Goal: Connect with others: Connect with others

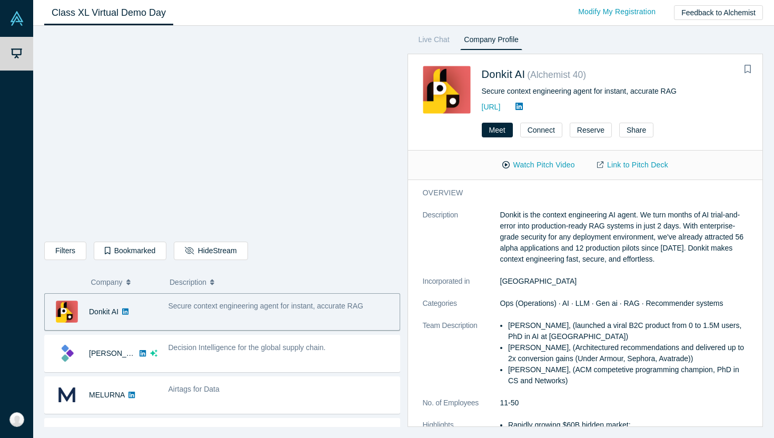
click at [177, 320] on div "Secure context engineering agent for instant, accurate RAG" at bounding box center [281, 311] width 237 height 33
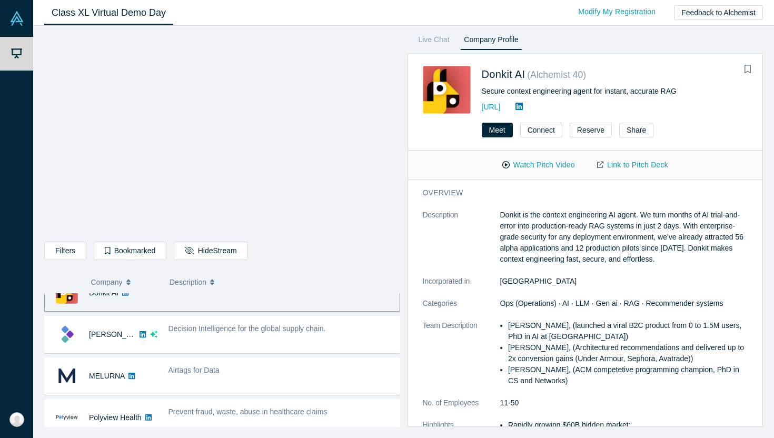
scroll to position [27, 0]
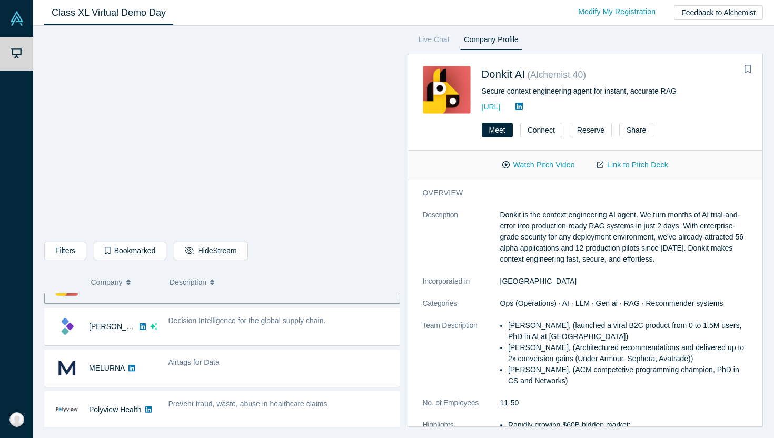
click at [523, 108] on icon at bounding box center [518, 106] width 7 height 8
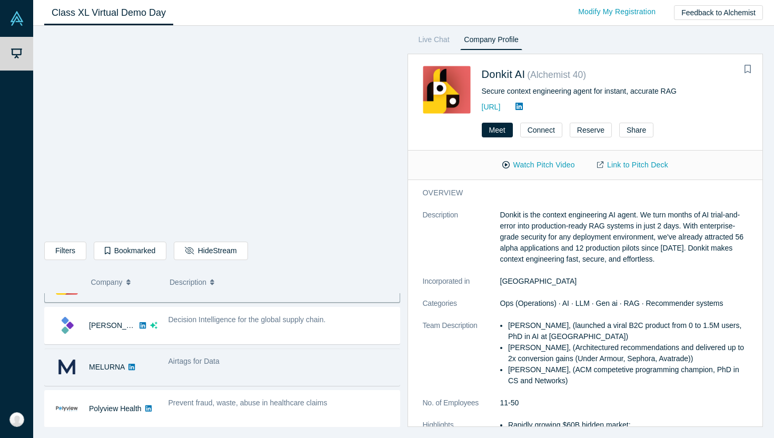
scroll to position [29, 0]
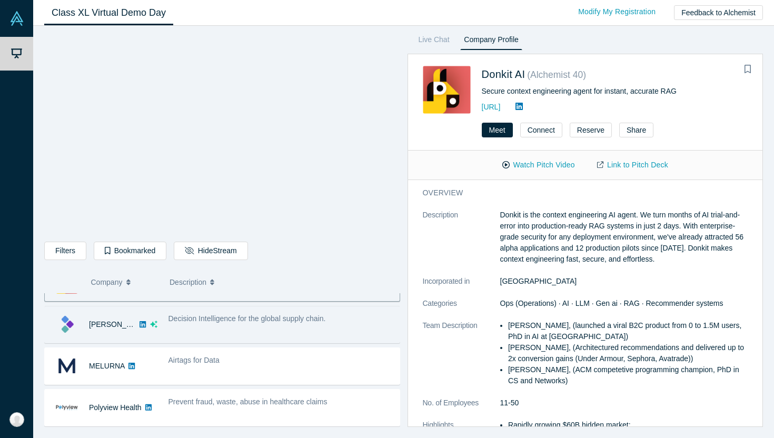
click at [278, 339] on div "Decision Intelligence for the global supply chain." at bounding box center [281, 324] width 237 height 33
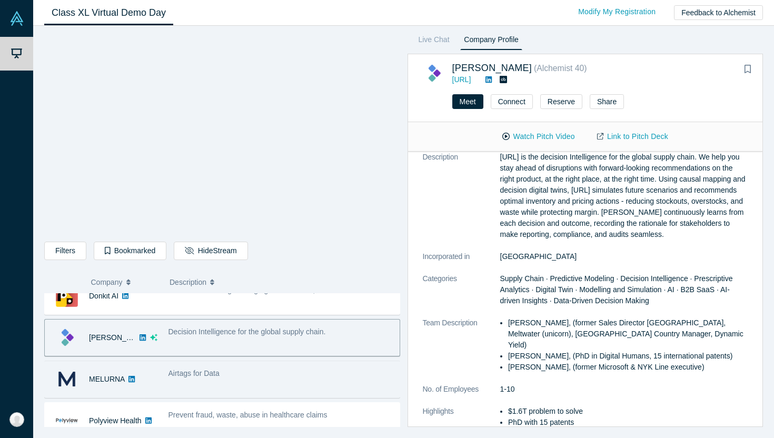
scroll to position [16, 0]
click at [326, 336] on div "Decision Intelligence for the global supply chain." at bounding box center [281, 331] width 226 height 11
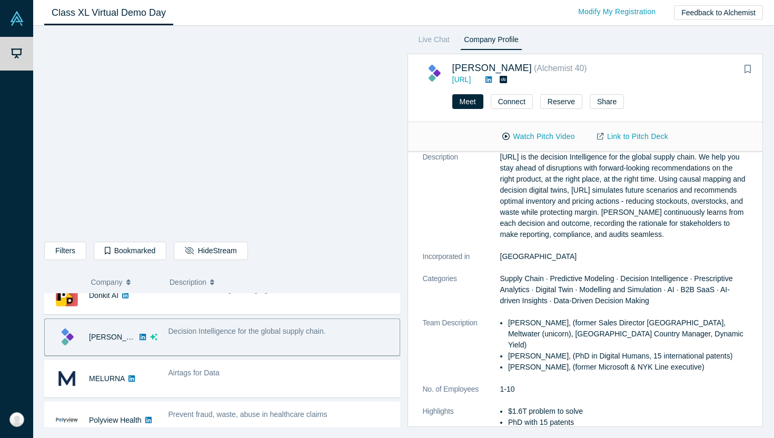
click at [325, 344] on div "Decision Intelligence for the global supply chain." at bounding box center [281, 337] width 237 height 33
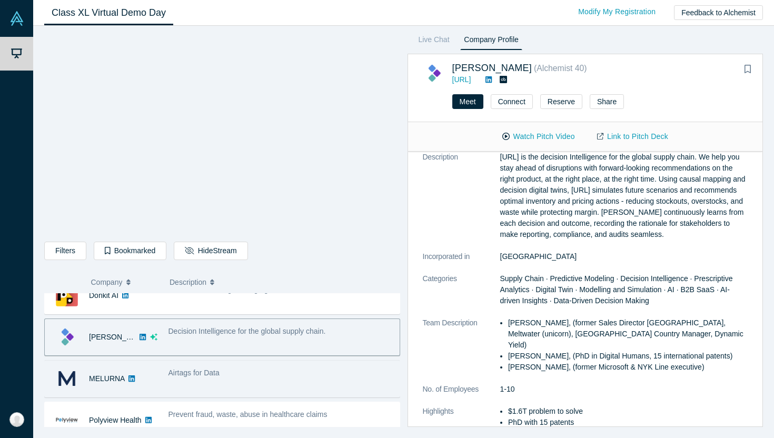
click at [330, 384] on div "Airtags for Data" at bounding box center [281, 378] width 237 height 33
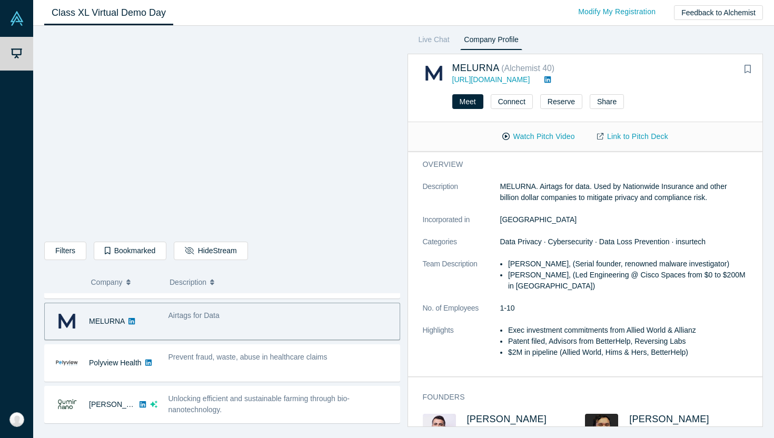
scroll to position [72, 0]
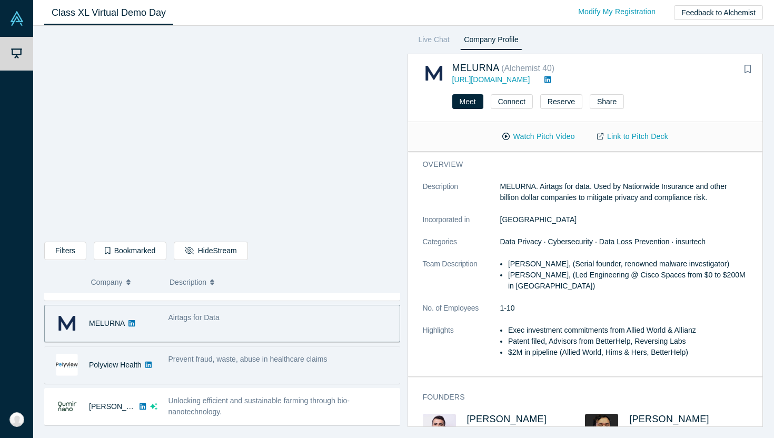
click at [263, 372] on div "Prevent fraud, waste, abuse in healthcare claims" at bounding box center [281, 365] width 237 height 33
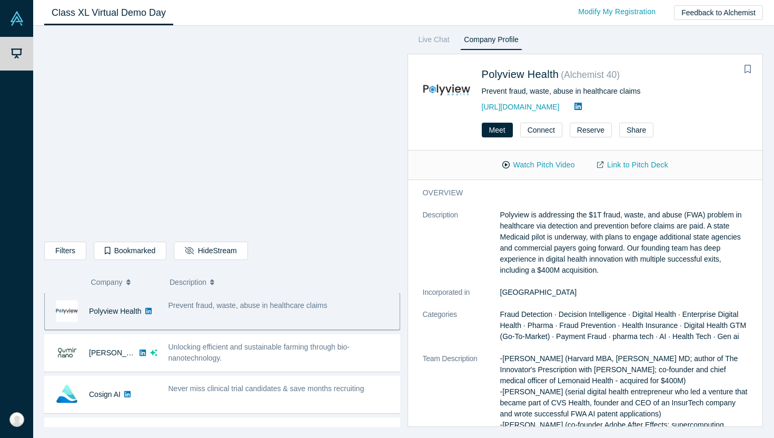
scroll to position [134, 0]
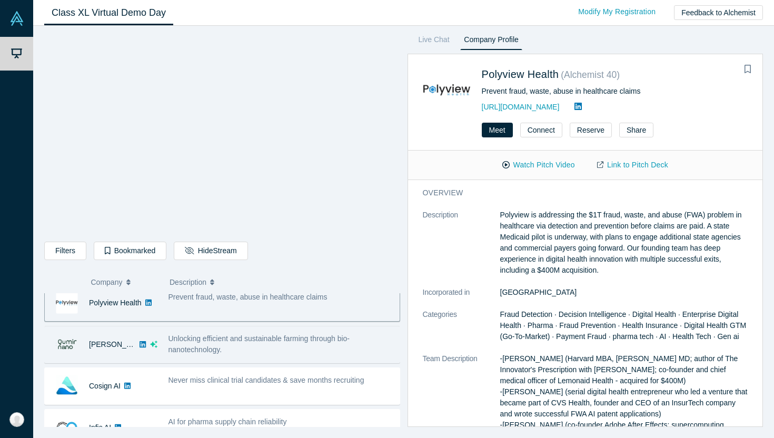
click at [257, 353] on div "Unlocking efficient and sustainable farming through bio-nanotechnology." at bounding box center [281, 344] width 226 height 22
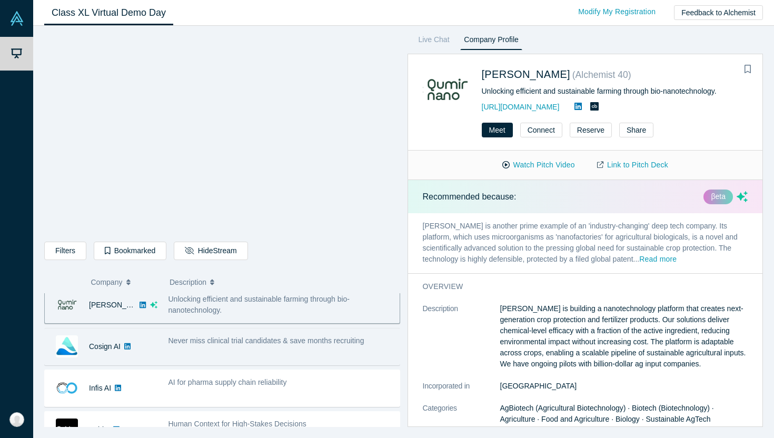
scroll to position [174, 0]
click at [274, 347] on div "Never miss clinical trial candidates & save months recruiting" at bounding box center [281, 346] width 237 height 33
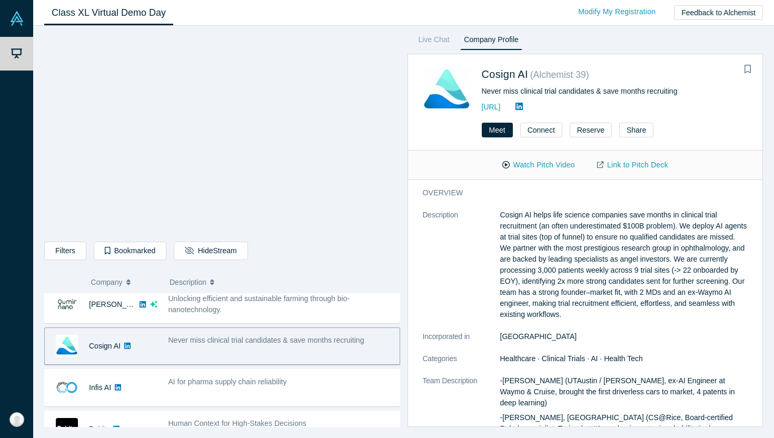
scroll to position [220, 0]
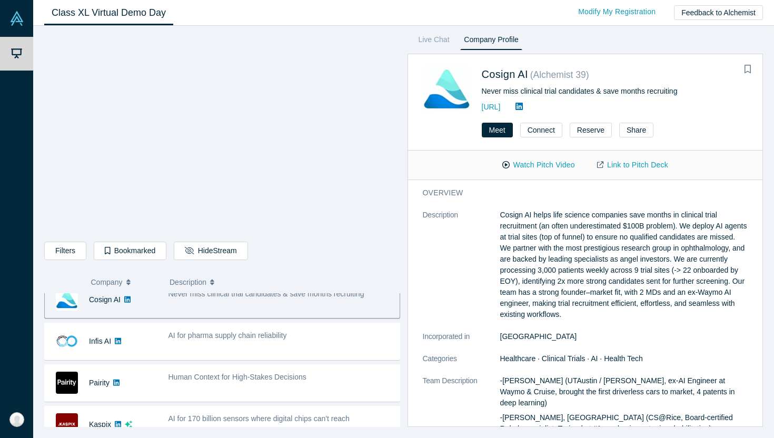
click at [256, 340] on span "AI for pharma supply chain reliability" at bounding box center [227, 335] width 118 height 8
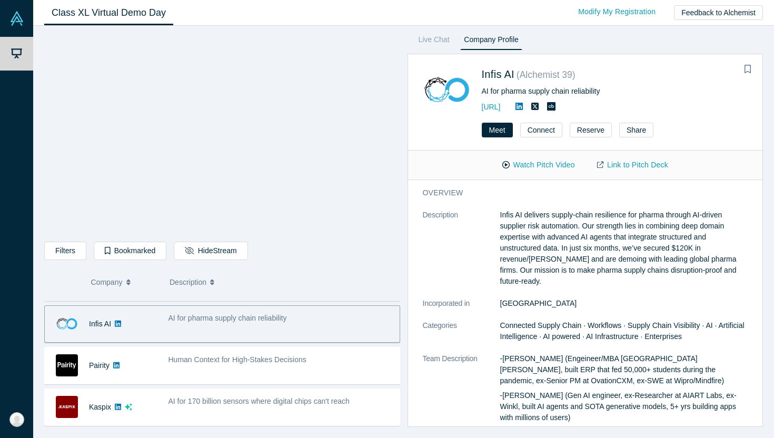
scroll to position [237, 0]
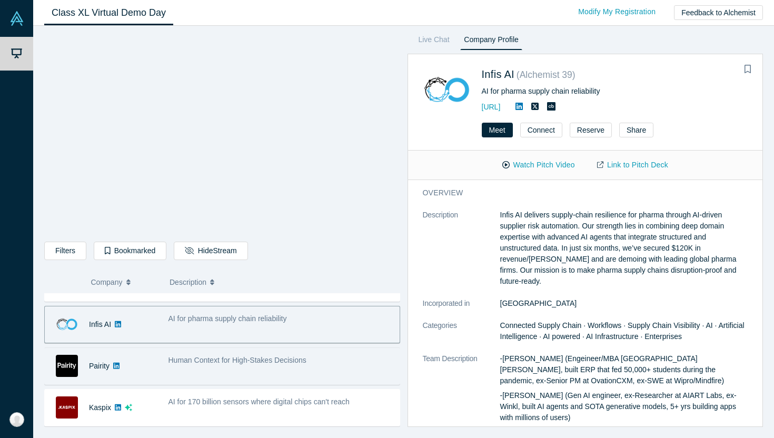
click at [264, 365] on div "Human Context for High-Stakes Decisions" at bounding box center [281, 360] width 226 height 11
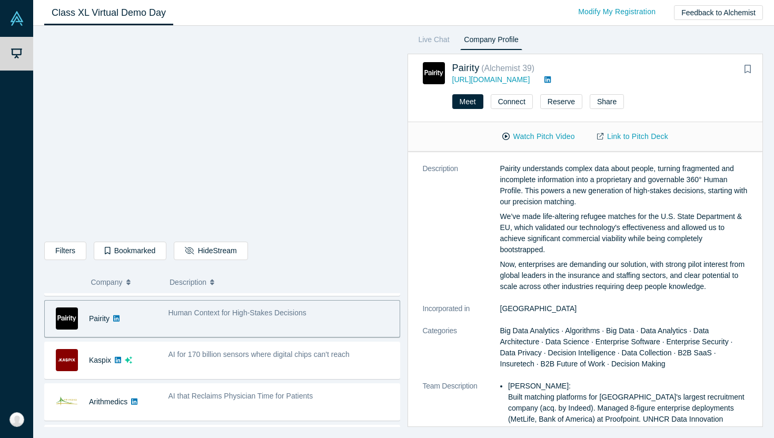
scroll to position [14, 0]
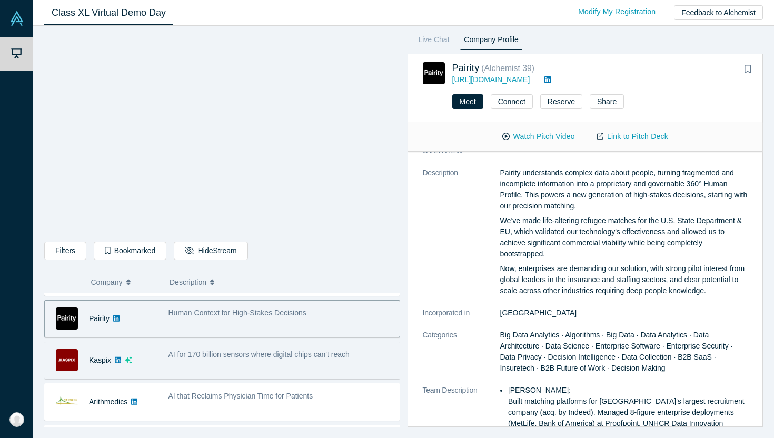
click at [279, 348] on div "AI for 170 billion sensors where digital chips can't reach" at bounding box center [281, 360] width 237 height 33
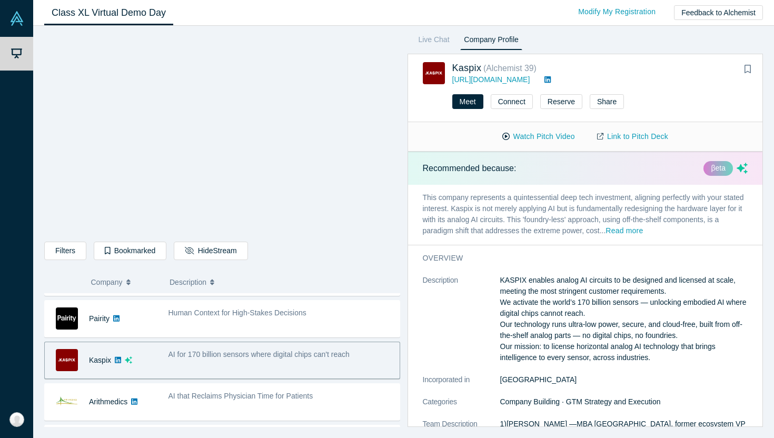
scroll to position [58, 0]
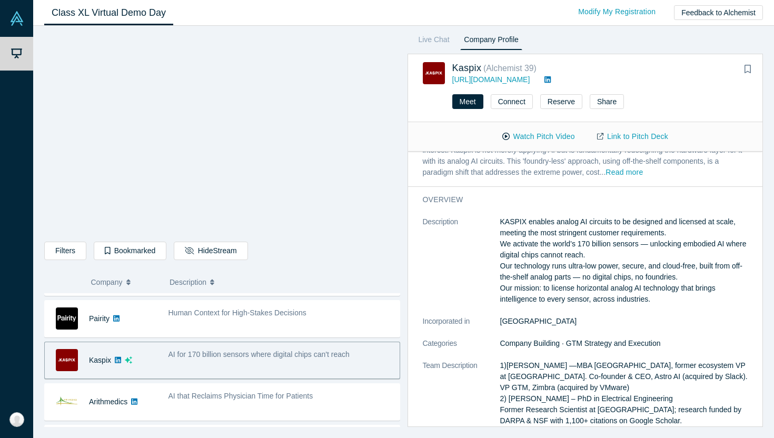
click at [541, 78] on link at bounding box center [548, 79] width 14 height 8
click at [517, 108] on button "Connect" at bounding box center [512, 101] width 42 height 15
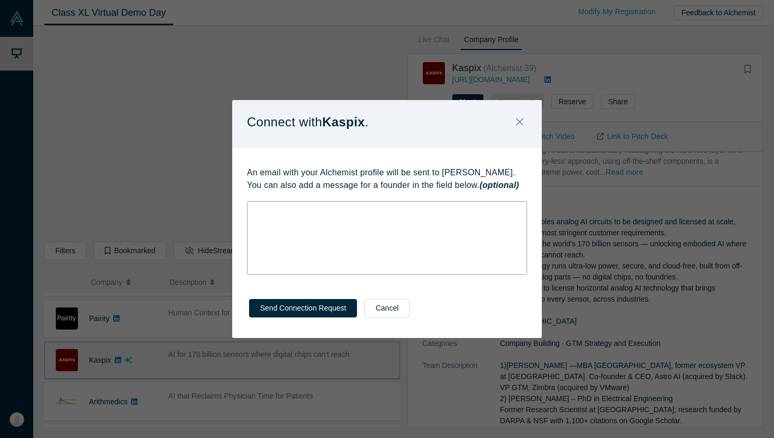
click at [349, 221] on div "rdw-wrapper" at bounding box center [387, 238] width 280 height 74
click at [322, 216] on div "rdw-wrapper" at bounding box center [387, 238] width 280 height 74
paste div "rdw-editor"
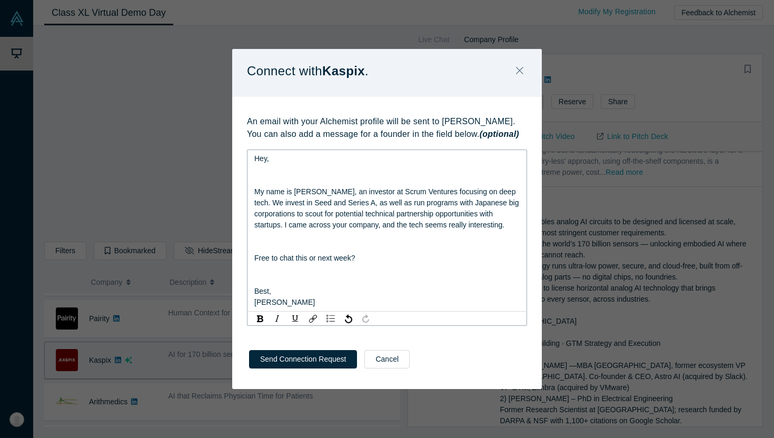
click at [266, 161] on span "Hey," at bounding box center [261, 158] width 15 height 8
click at [309, 201] on span "My name is [PERSON_NAME], an investor at Scrum Ventures focusing on deep tech. …" at bounding box center [387, 208] width 266 height 42
click at [331, 203] on span "My name is [PERSON_NAME], an investor at Scrum Ventures focusing on deep tech. …" at bounding box center [387, 208] width 266 height 42
drag, startPoint x: 332, startPoint y: 206, endPoint x: 334, endPoint y: 216, distance: 9.8
click at [334, 216] on span "My name is [PERSON_NAME], an investor at Scrum Ventures focusing on deep tech. …" at bounding box center [387, 208] width 266 height 42
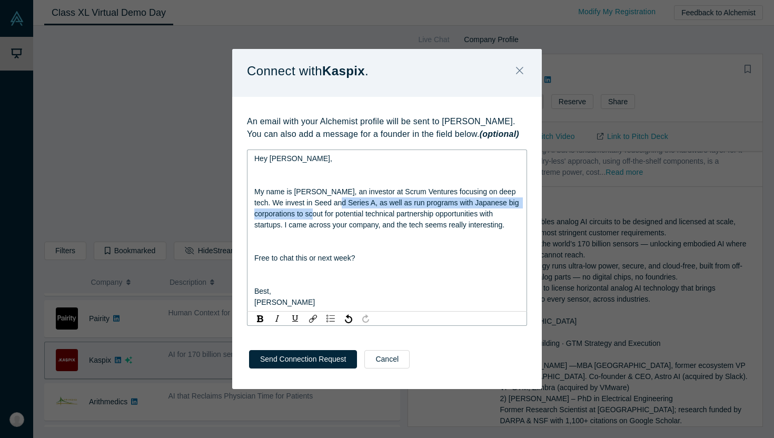
click at [334, 216] on span "My name is [PERSON_NAME], an investor at Scrum Ventures focusing on deep tech. …" at bounding box center [387, 208] width 266 height 42
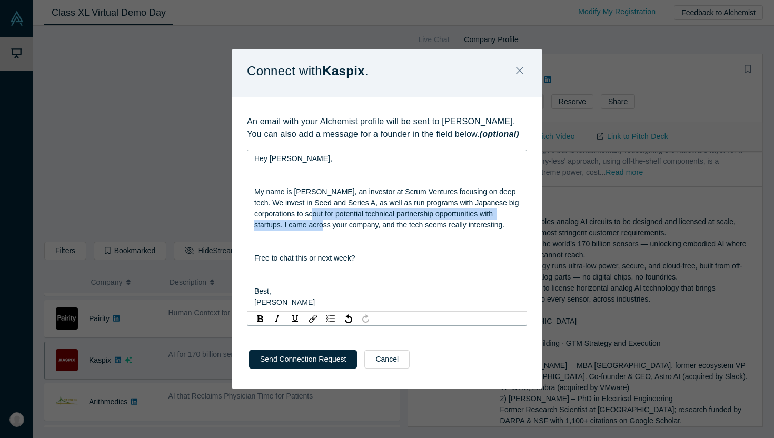
drag, startPoint x: 334, startPoint y: 216, endPoint x: 338, endPoint y: 226, distance: 11.2
click at [338, 226] on span "My name is [PERSON_NAME], an investor at Scrum Ventures focusing on deep tech. …" at bounding box center [387, 208] width 266 height 42
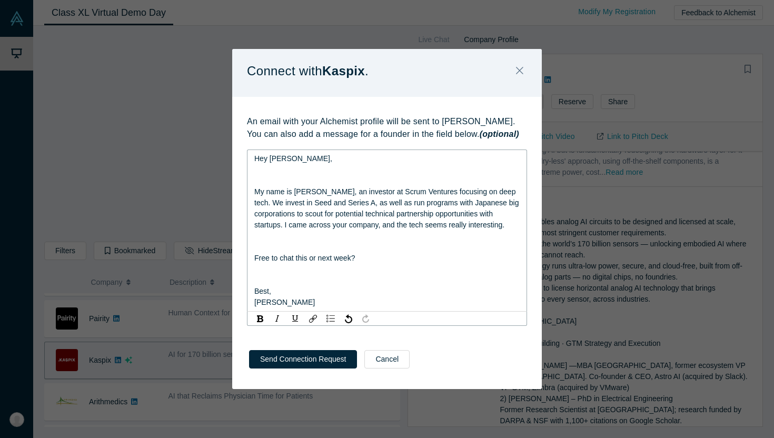
click at [302, 223] on span "My name is [PERSON_NAME], an investor at Scrum Ventures focusing on deep tech. …" at bounding box center [387, 208] width 266 height 42
click at [290, 225] on span "My name is [PERSON_NAME], an investor at Scrum Ventures focusing on deep tech. …" at bounding box center [387, 208] width 266 height 42
click at [380, 227] on span "My name is [PERSON_NAME], an investor at Scrum Ventures focusing on deep tech. …" at bounding box center [387, 208] width 266 height 42
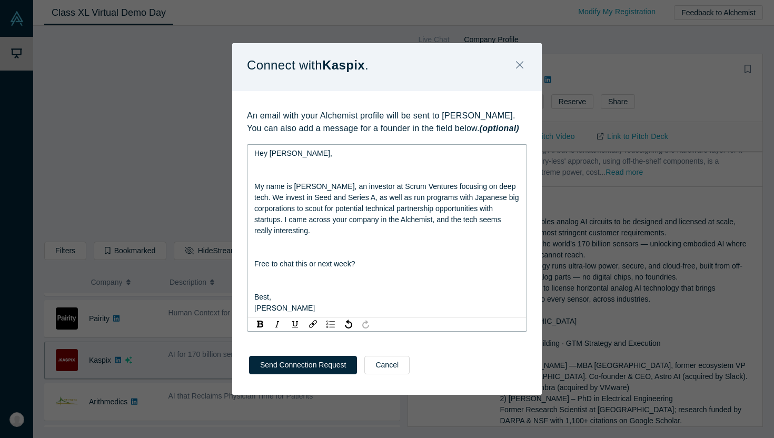
click at [409, 262] on div "Free to chat this or next week?" at bounding box center [387, 264] width 266 height 11
drag, startPoint x: 465, startPoint y: 224, endPoint x: 479, endPoint y: 224, distance: 13.7
click at [479, 224] on div "My name is [PERSON_NAME], an investor at Scrum Ventures focusing on deep tech. …" at bounding box center [387, 208] width 266 height 55
click at [463, 244] on div "rdw-editor" at bounding box center [387, 241] width 266 height 11
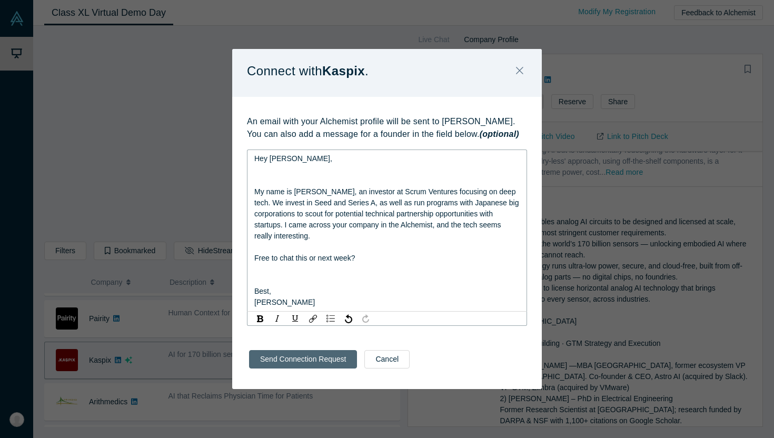
click at [297, 364] on div "Send Connection Request Cancel" at bounding box center [387, 363] width 310 height 52
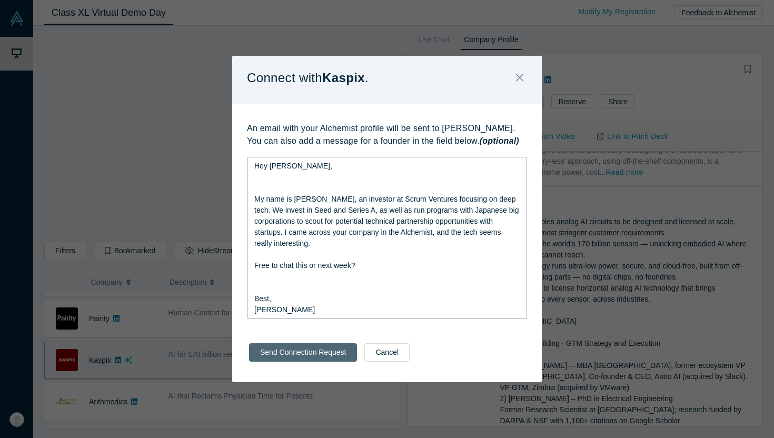
click at [294, 353] on button "Send Connection Request" at bounding box center [303, 352] width 108 height 18
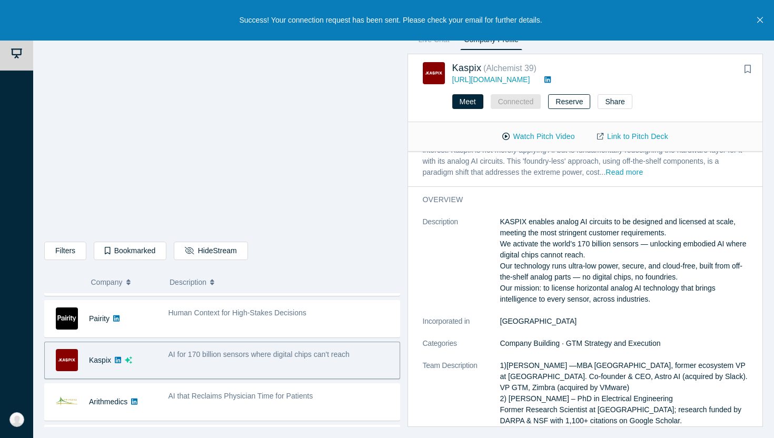
click at [563, 99] on button "Reserve" at bounding box center [569, 101] width 42 height 15
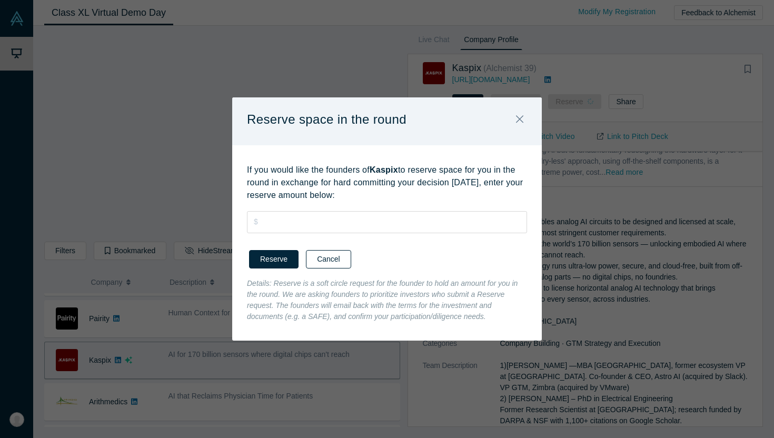
click at [331, 255] on button "Cancel" at bounding box center [328, 259] width 45 height 18
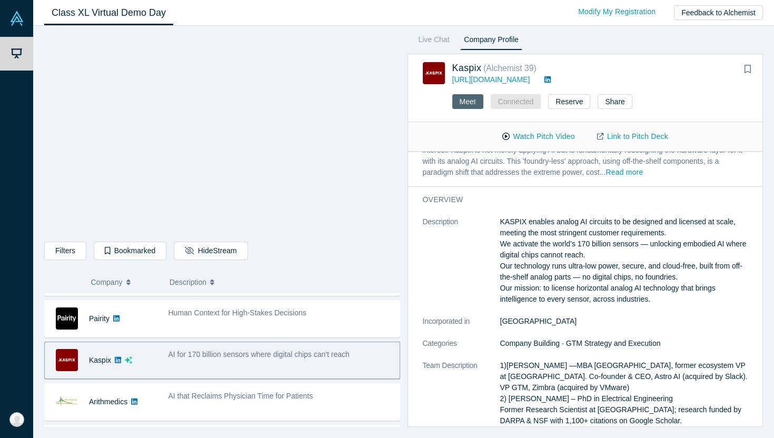
click at [468, 101] on button "Meet" at bounding box center [467, 101] width 31 height 15
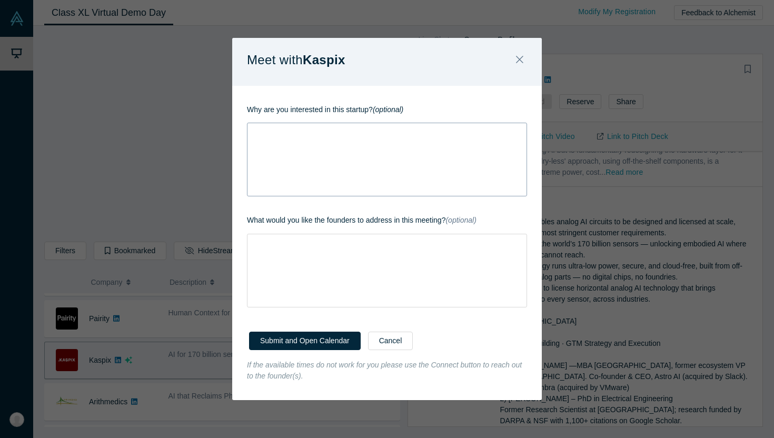
click at [446, 157] on div "rdw-wrapper" at bounding box center [387, 160] width 280 height 74
click at [360, 268] on div "rdw-wrapper" at bounding box center [387, 271] width 280 height 74
click at [306, 346] on button "Submit and Open Calendar" at bounding box center [305, 341] width 112 height 18
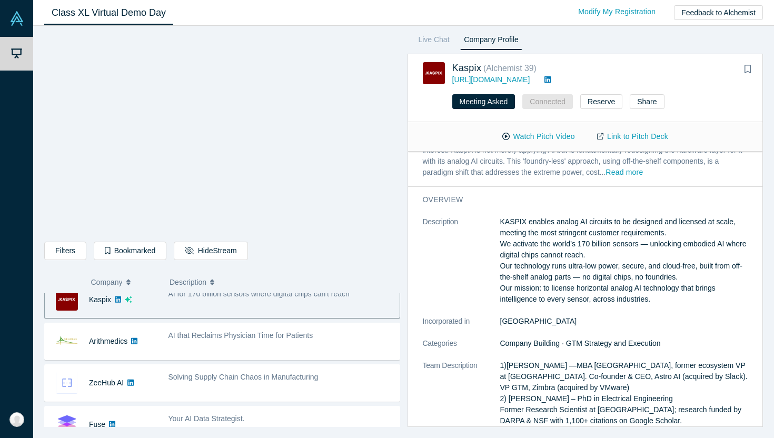
scroll to position [346, 0]
drag, startPoint x: 500, startPoint y: 222, endPoint x: 639, endPoint y: 302, distance: 160.6
click at [639, 302] on p "KASPIX enables analog AI circuits to be designed and licensed at scale, meeting…" at bounding box center [624, 260] width 248 height 88
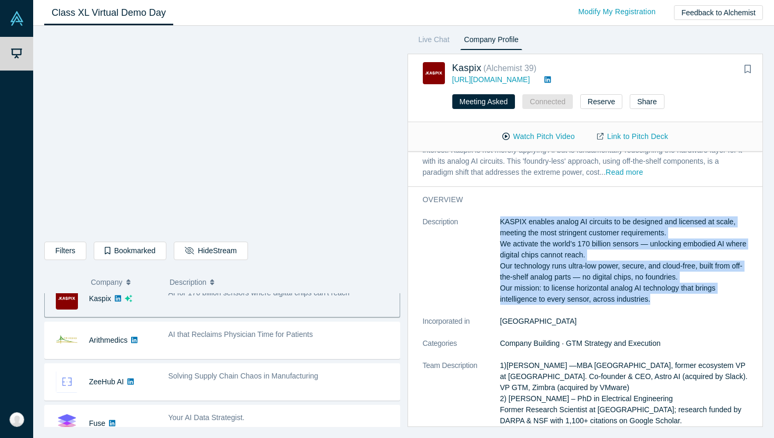
drag, startPoint x: 650, startPoint y: 298, endPoint x: 491, endPoint y: 218, distance: 178.0
click at [488, 217] on dl "Description KASPIX enables analog AI circuits to be designed and licensed at sc…" at bounding box center [585, 442] width 325 height 453
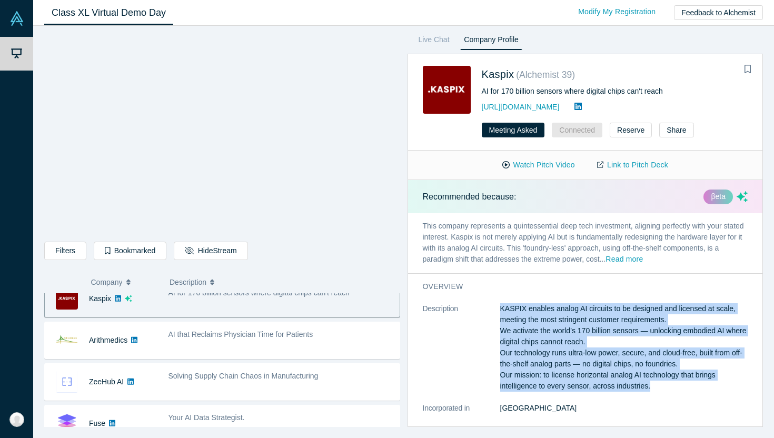
copy dl "KASPIX enables analog AI circuits to be designed and licensed at scale, meeting…"
click at [617, 256] on button "Read more" at bounding box center [623, 260] width 37 height 12
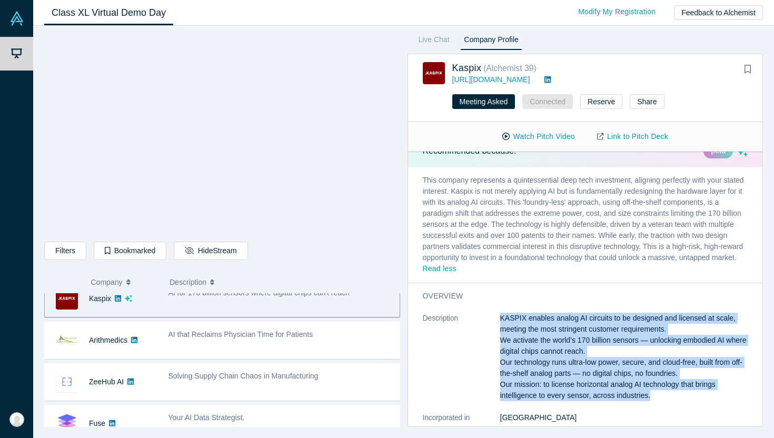
scroll to position [19, 0]
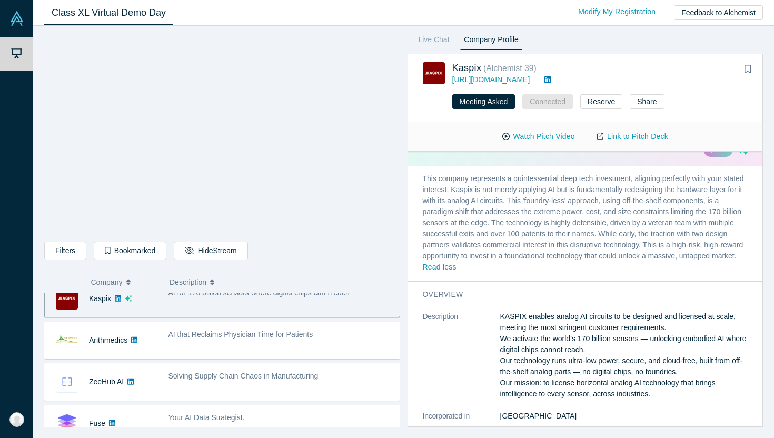
click at [546, 201] on p "This company represents a quintessential deep tech investment, aligning perfect…" at bounding box center [585, 223] width 355 height 115
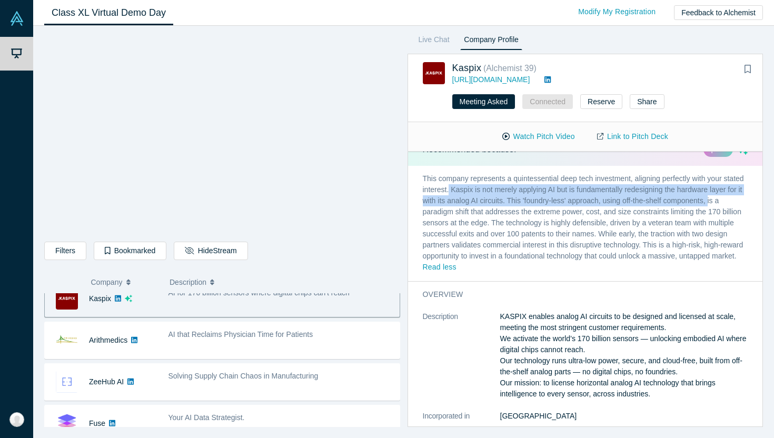
drag, startPoint x: 449, startPoint y: 188, endPoint x: 713, endPoint y: 201, distance: 264.1
click at [713, 201] on p "This company represents a quintessential deep tech investment, aligning perfect…" at bounding box center [585, 223] width 355 height 115
copy p "Kaspix is not merely applying AI but is fundamentally redesigning the hardware …"
click at [483, 82] on link "[URL][DOMAIN_NAME]" at bounding box center [491, 79] width 78 height 8
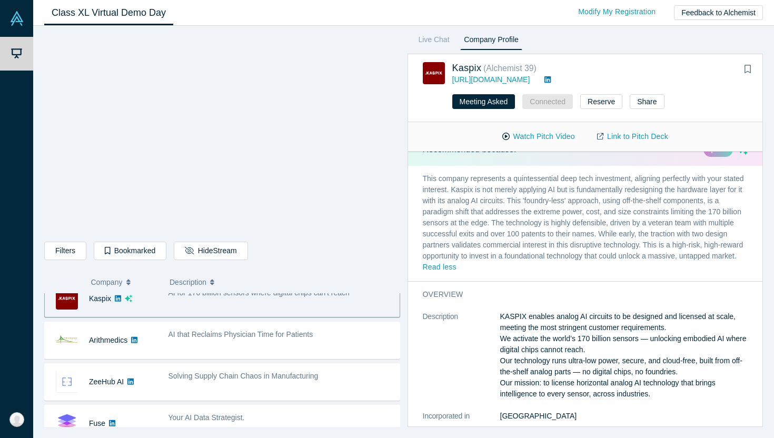
click at [415, 262] on p "This company represents a quintessential deep tech investment, aligning perfect…" at bounding box center [585, 223] width 355 height 115
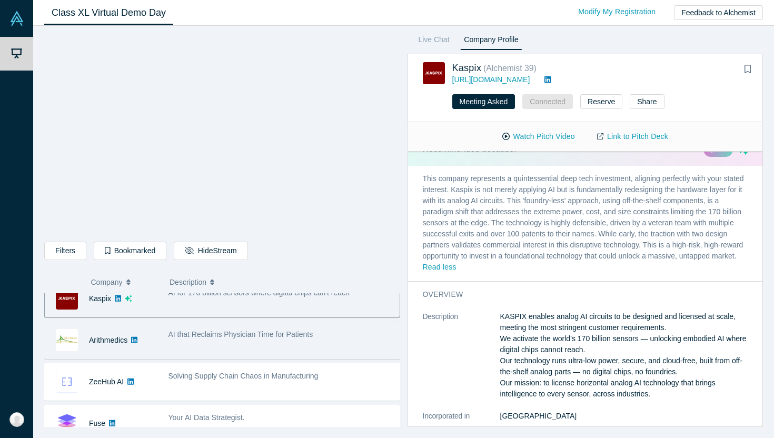
click at [208, 335] on span "AI that Reclaims Physician Time for Patients" at bounding box center [240, 334] width 145 height 8
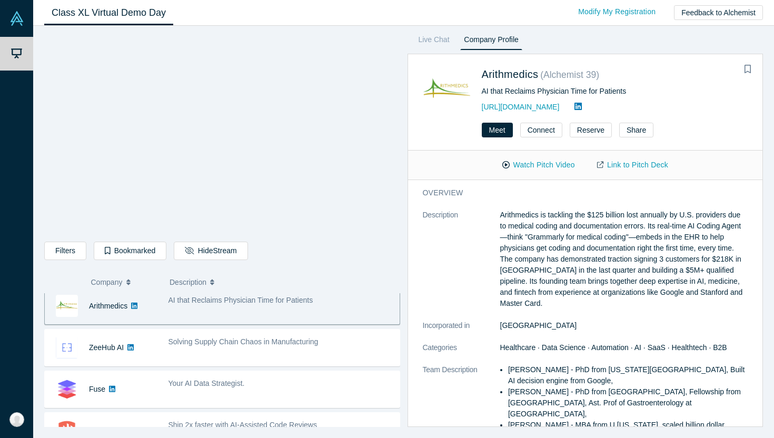
scroll to position [368, 0]
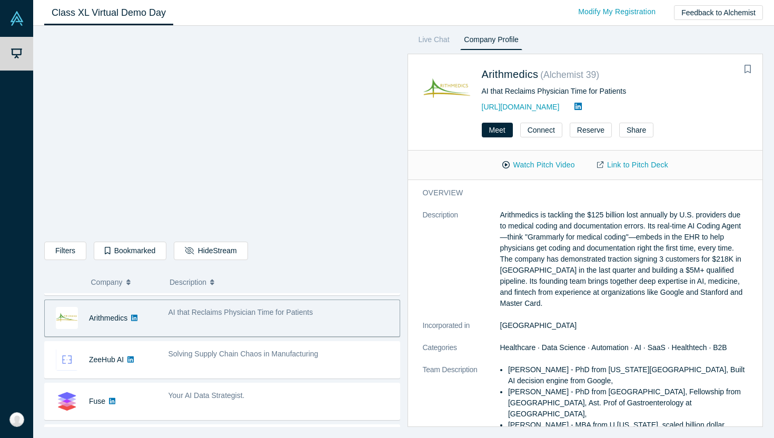
click at [201, 348] on div "Solving Supply Chain Chaos in Manufacturing" at bounding box center [281, 359] width 237 height 33
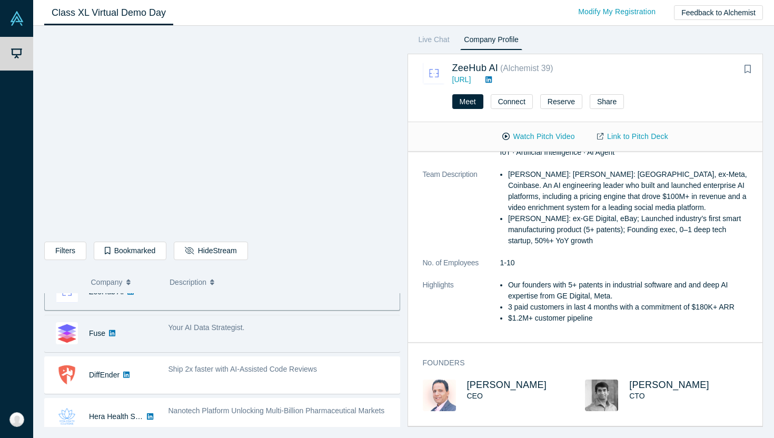
scroll to position [439, 0]
click at [287, 336] on div "Your AI Data Strategist." at bounding box center [281, 330] width 237 height 33
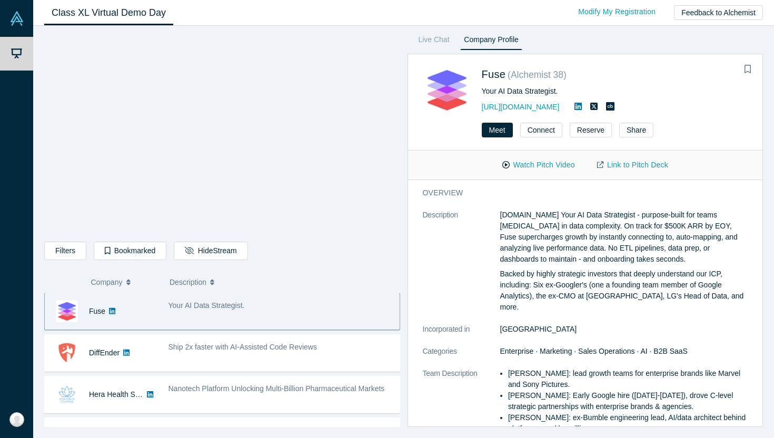
scroll to position [459, 0]
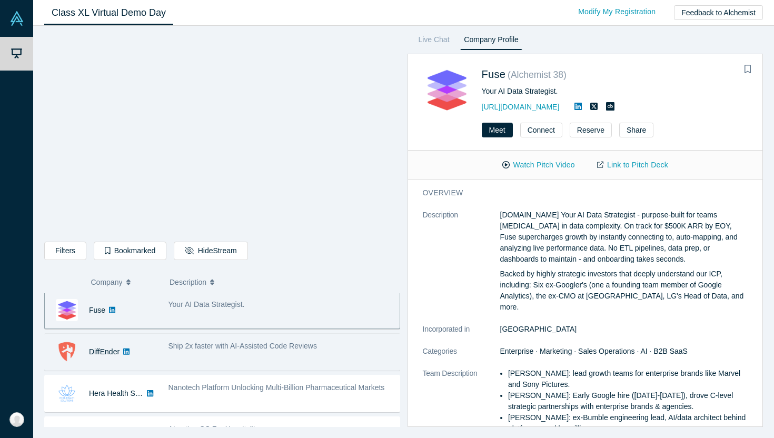
click at [287, 349] on span "Ship 2x faster with AI-Assisted Code Reviews" at bounding box center [242, 346] width 148 height 8
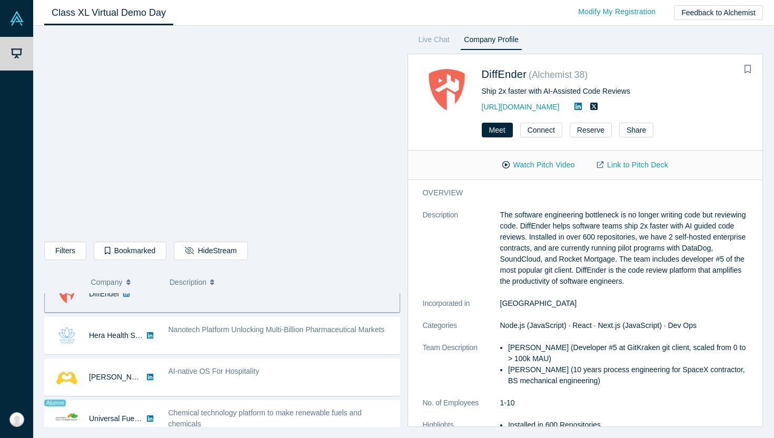
scroll to position [518, 0]
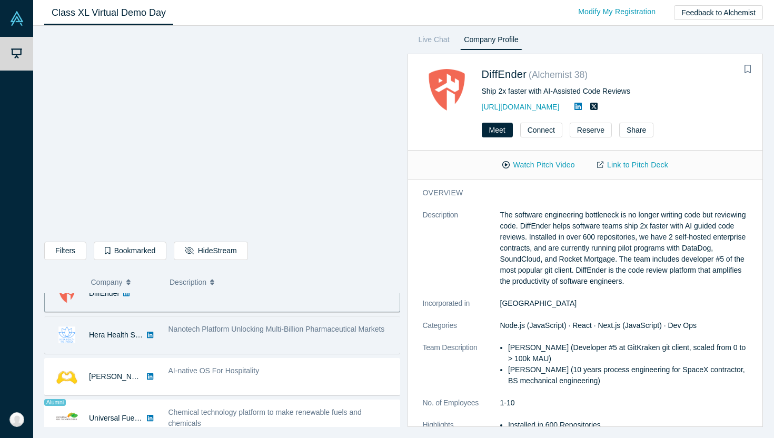
click at [284, 337] on div "Nanotech Platform Unlocking Multi-Billion Pharmaceutical Markets" at bounding box center [281, 335] width 237 height 33
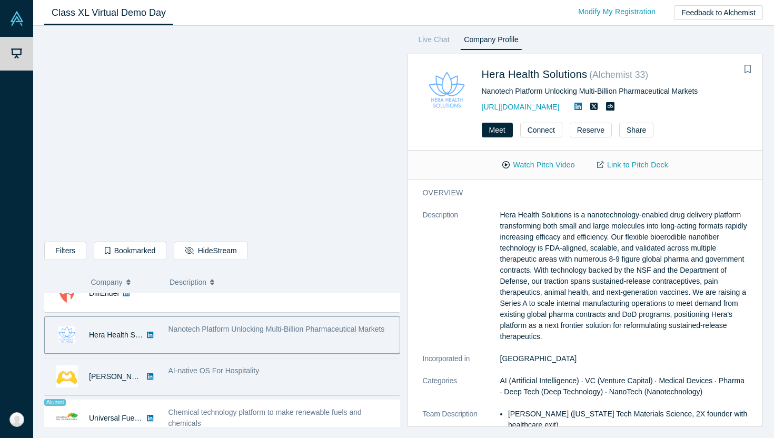
click at [286, 379] on div "AI-native OS For Hospitality" at bounding box center [281, 376] width 237 height 33
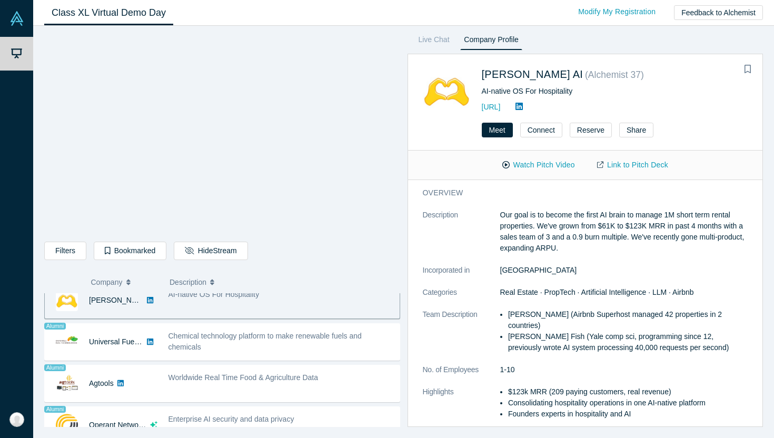
scroll to position [593, 0]
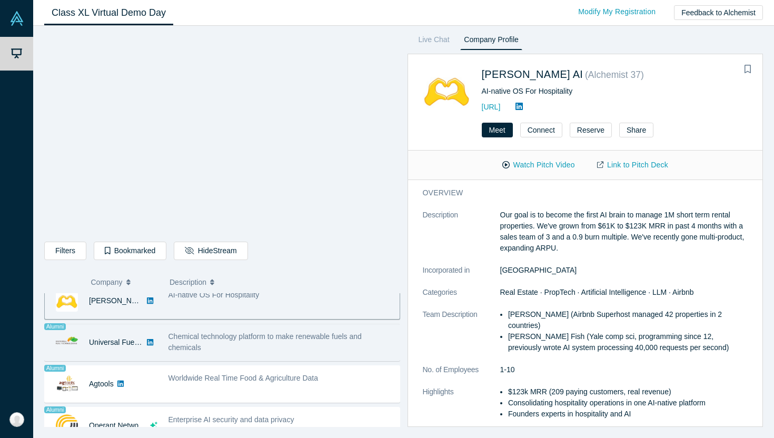
click at [269, 343] on div "Chemical technology platform to make renewable fuels and chemicals" at bounding box center [281, 342] width 226 height 22
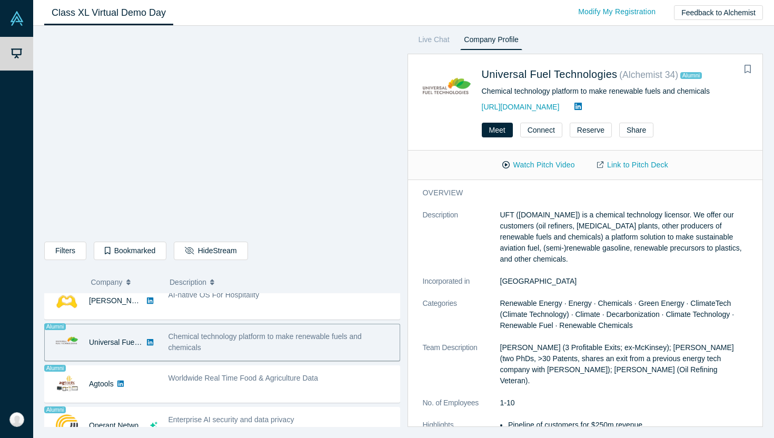
click at [570, 111] on link at bounding box center [578, 106] width 16 height 9
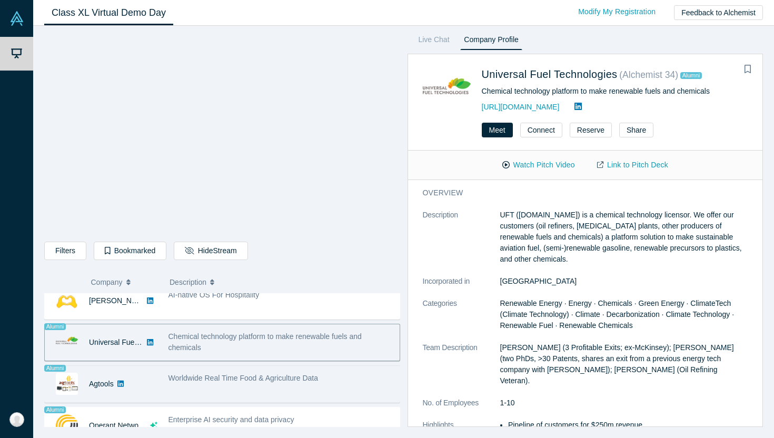
click at [305, 393] on div "Worldwide Real Time Food & Agriculture Data" at bounding box center [281, 383] width 237 height 33
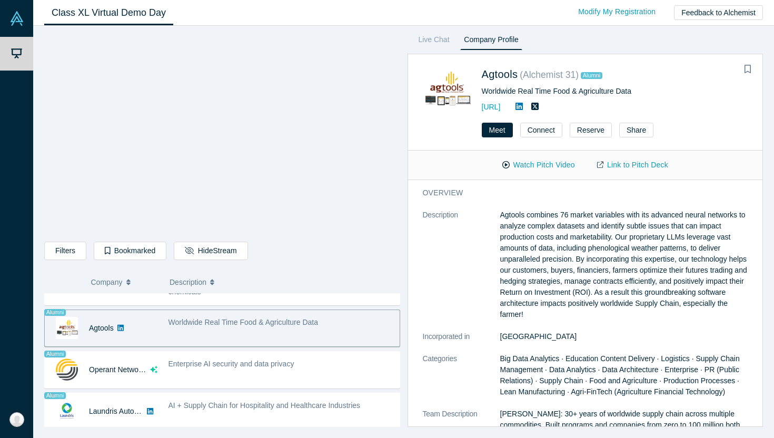
scroll to position [650, 0]
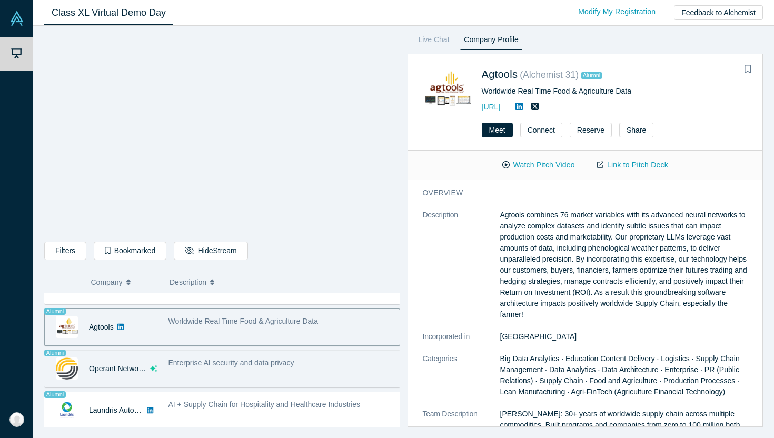
click at [297, 370] on div "Enterprise AI security and data privacy" at bounding box center [281, 368] width 237 height 33
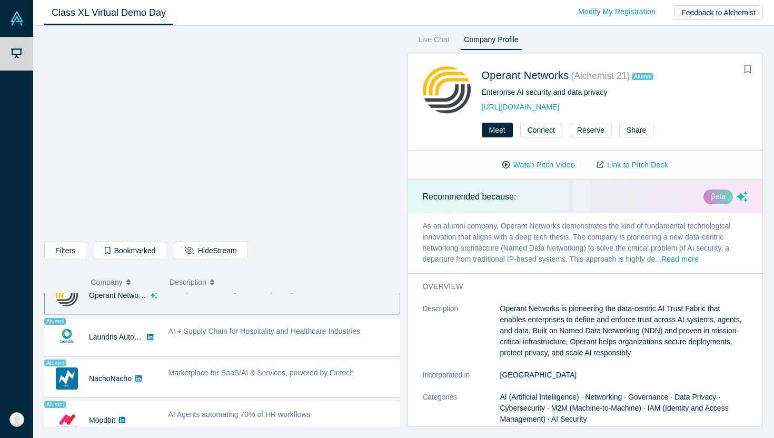
scroll to position [724, 0]
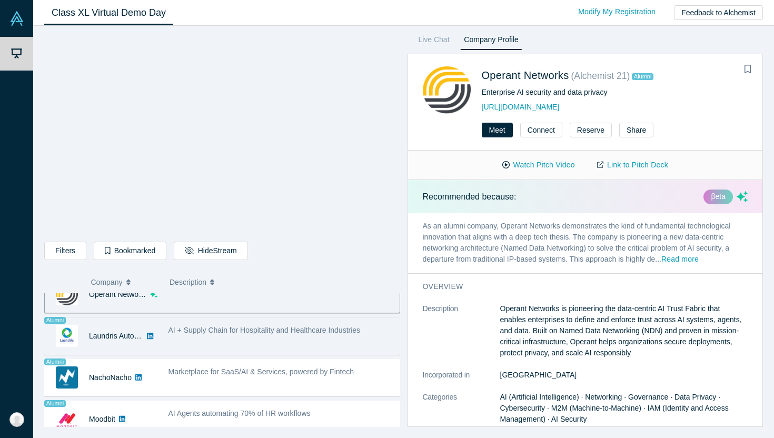
click at [294, 331] on span "AI + Supply Chain for Hospitality and Healthcare Industries" at bounding box center [264, 330] width 192 height 8
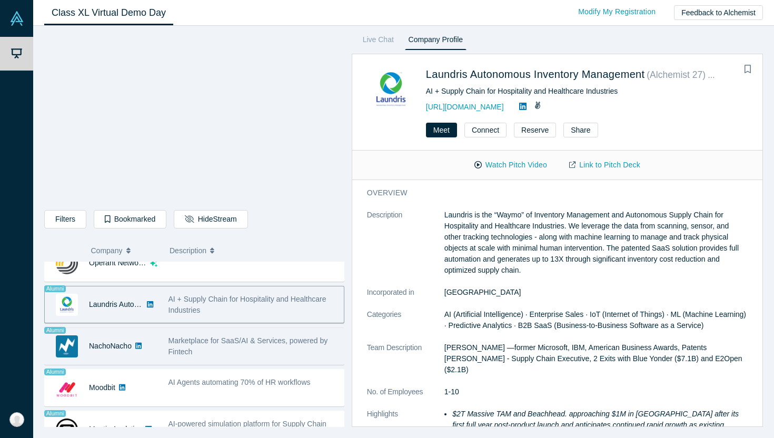
click at [266, 338] on span "Marketplace for SaaS/AI & Services, powered by Fintech" at bounding box center [248, 345] width 160 height 19
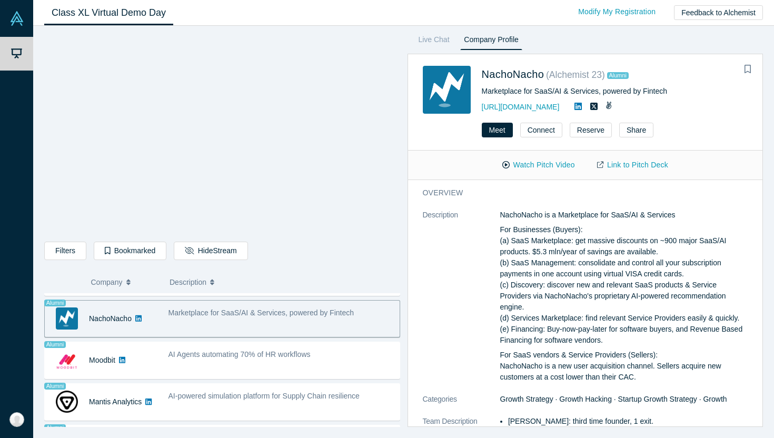
scroll to position [788, 0]
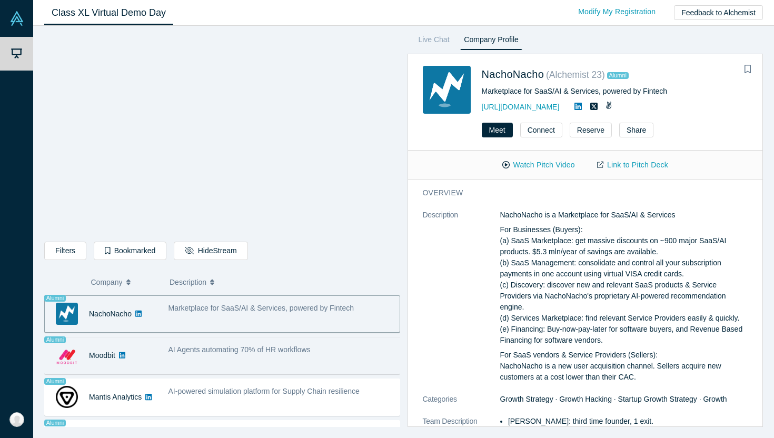
click at [264, 355] on div "AI Agents automating 70% of HR workflows" at bounding box center [281, 349] width 226 height 11
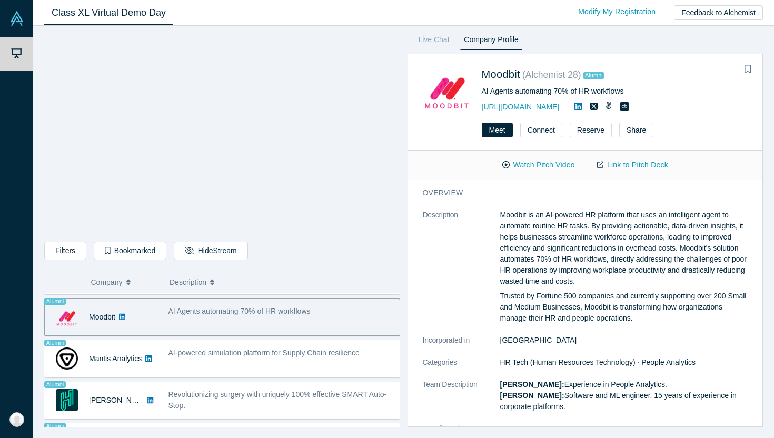
click at [264, 355] on span "AI-powered simulation platform for Supply Chain resilience" at bounding box center [263, 353] width 191 height 8
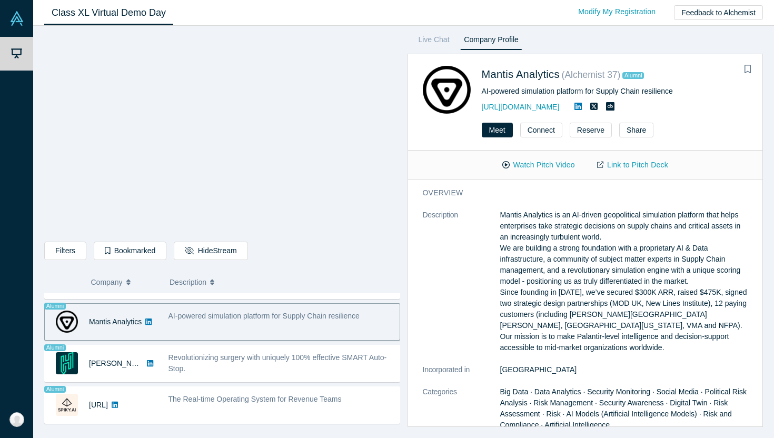
scroll to position [864, 0]
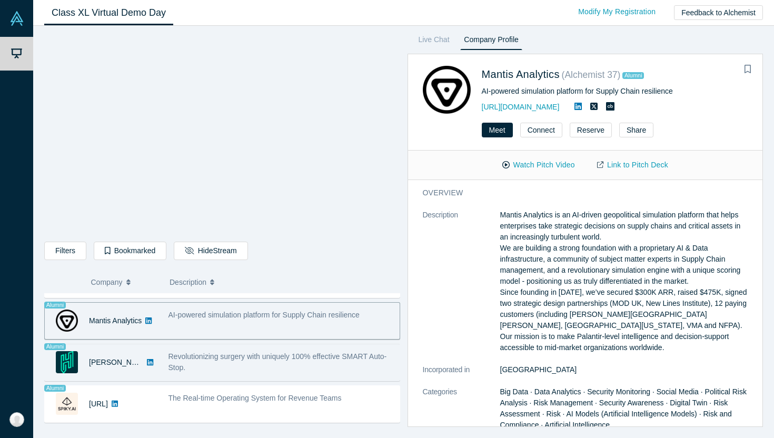
click at [258, 357] on span "Revolutionizing surgery with uniquely 100% effective SMART Auto-Stop." at bounding box center [277, 361] width 218 height 19
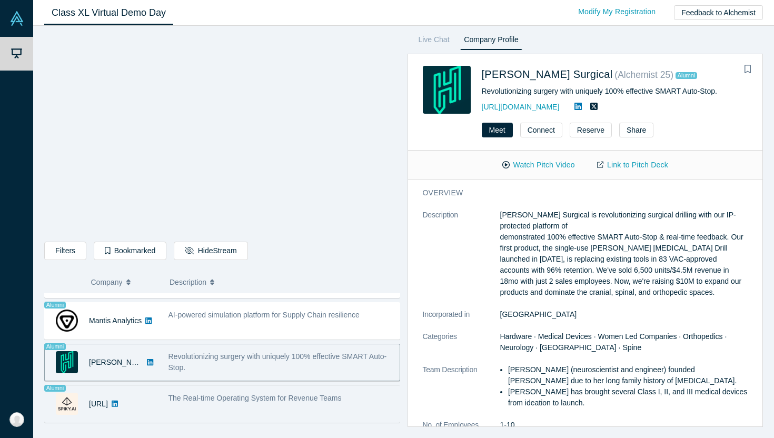
click at [281, 413] on div "The Real-time Operating System for Revenue Teams" at bounding box center [281, 403] width 237 height 33
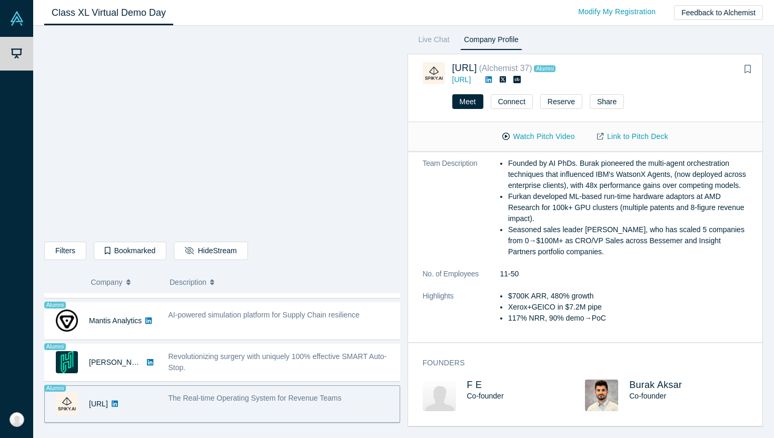
scroll to position [0, 0]
